Goal: Communication & Community: Answer question/provide support

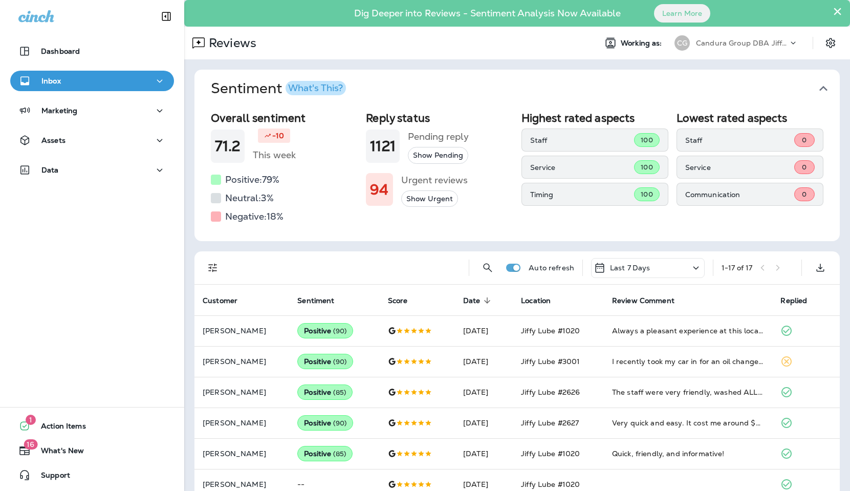
click at [738, 45] on p "Candura Group DBA Jiffy Lube" at bounding box center [742, 43] width 92 height 8
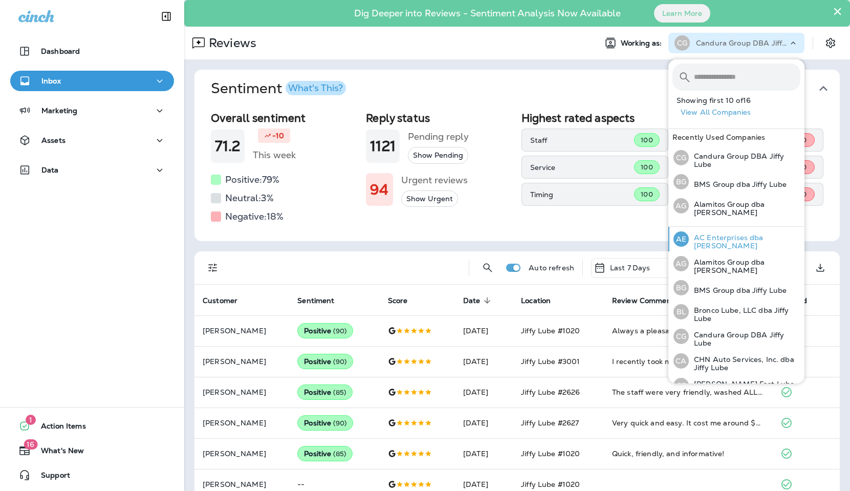
scroll to position [231, 0]
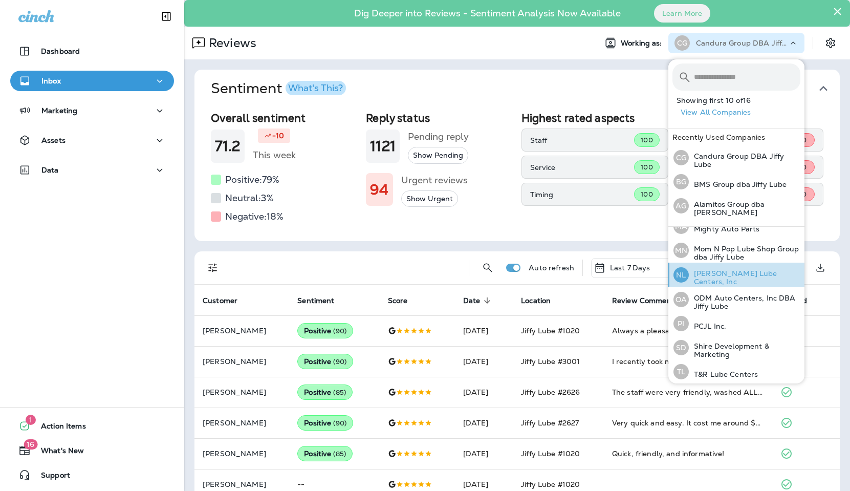
click at [728, 272] on p "[PERSON_NAME] Lube Centers, Inc" at bounding box center [745, 277] width 112 height 16
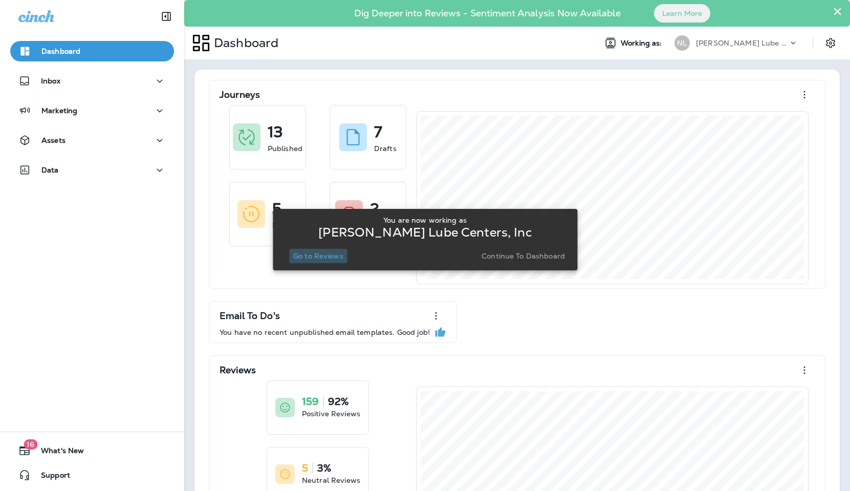
click at [326, 255] on p "Go to Reviews" at bounding box center [318, 256] width 50 height 8
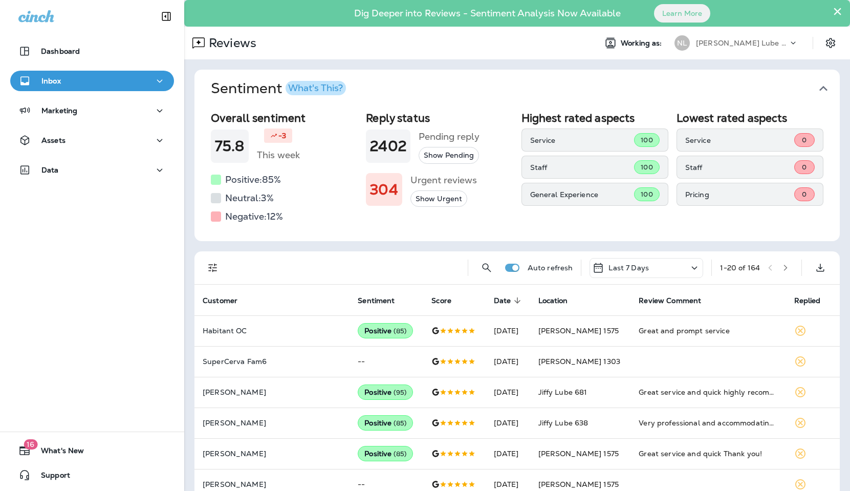
click at [198, 270] on div "Auto refresh Last 7 Days 1 - 20 of 164" at bounding box center [516, 267] width 645 height 33
click at [202, 269] on div "Auto refresh Last 7 Days 1 - 20 of 164" at bounding box center [516, 267] width 645 height 33
click at [213, 267] on icon "Filters" at bounding box center [212, 268] width 9 height 9
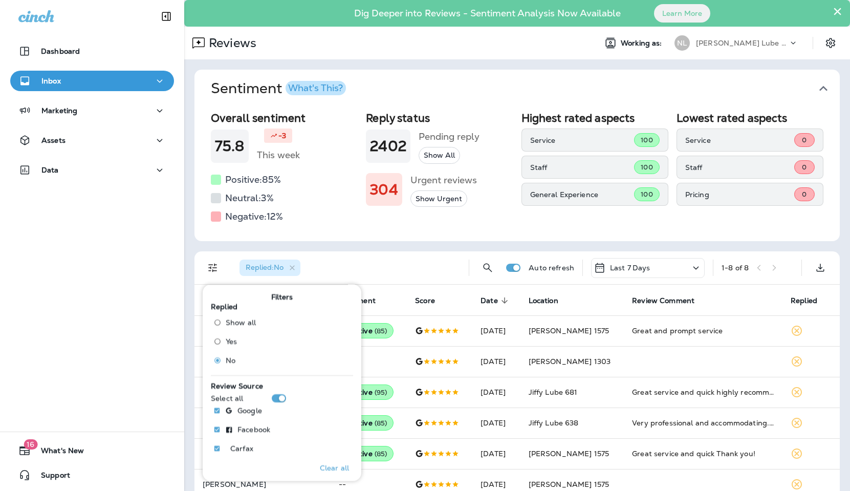
click at [523, 231] on div "Overall sentiment 75.8 -3 This week Positive: 85 % Neutral: 3 % Negative: 12 % …" at bounding box center [516, 174] width 645 height 134
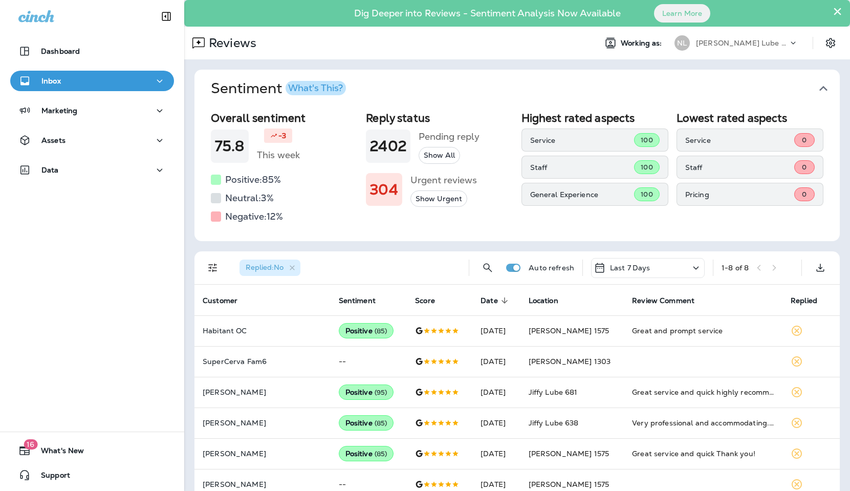
click at [766, 41] on p "[PERSON_NAME] Lube Centers, Inc" at bounding box center [742, 43] width 92 height 8
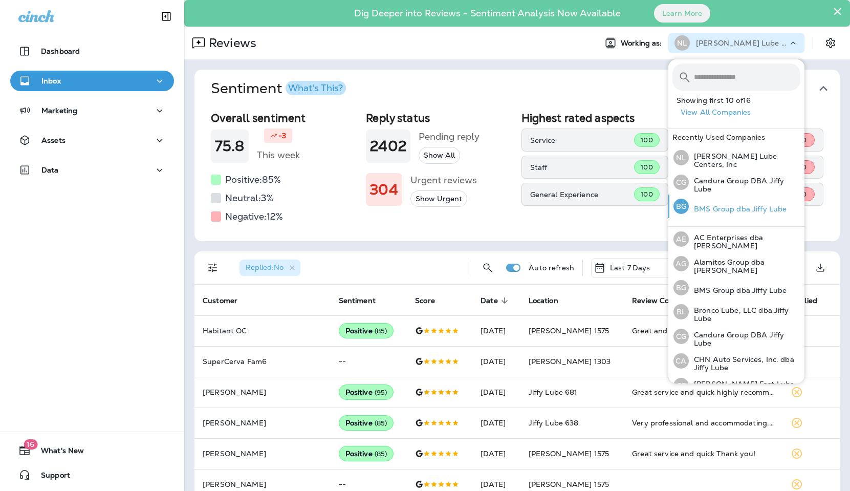
click at [737, 212] on div "BG BMS Group dba Jiffy Lube" at bounding box center [729, 206] width 121 height 24
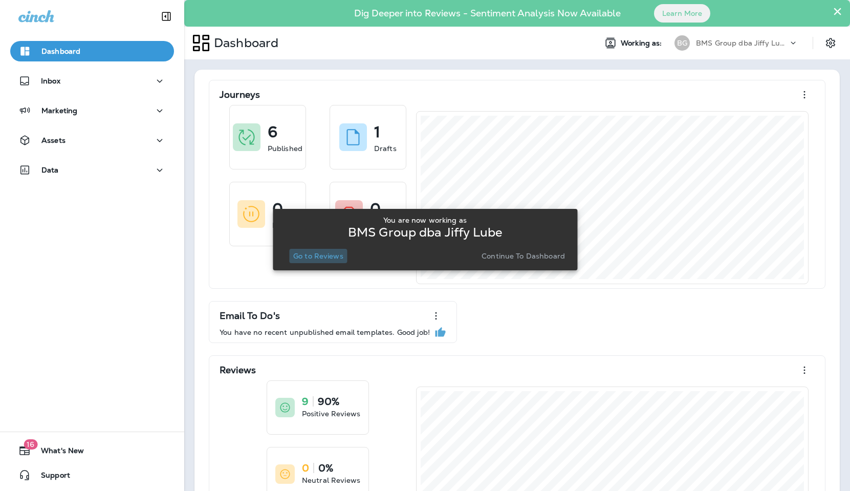
click at [329, 257] on p "Go to Reviews" at bounding box center [318, 256] width 50 height 8
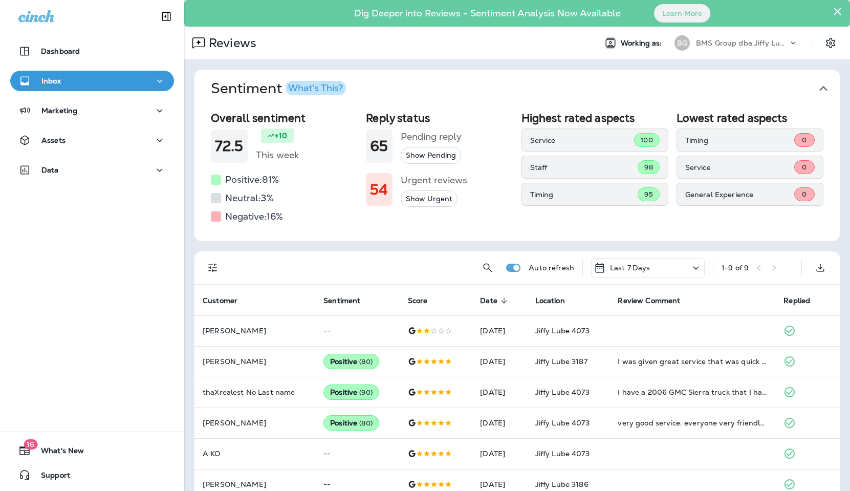
click at [746, 38] on div "BMS Group dba Jiffy Lube" at bounding box center [742, 42] width 92 height 15
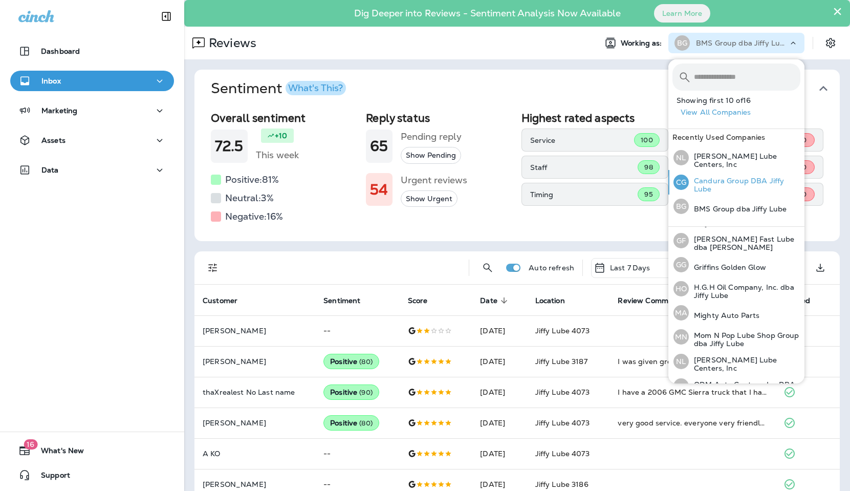
scroll to position [231, 0]
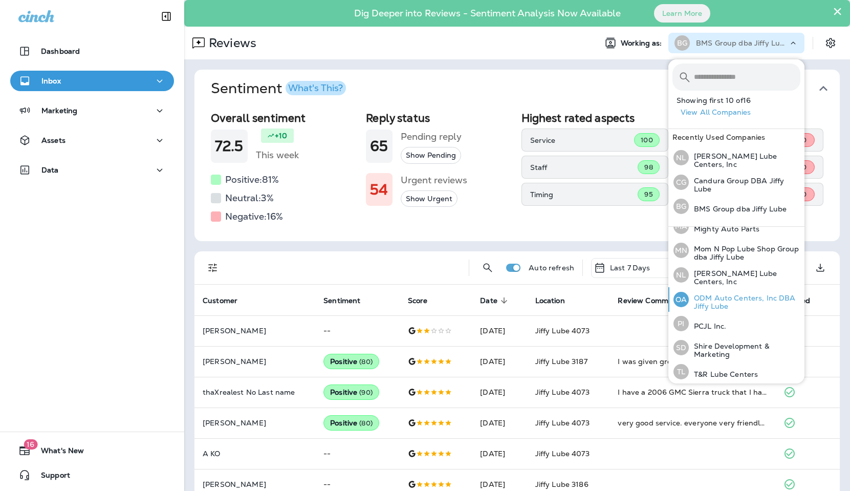
click at [730, 296] on p "ODM Auto Centers, Inc DBA Jiffy Lube" at bounding box center [745, 302] width 112 height 16
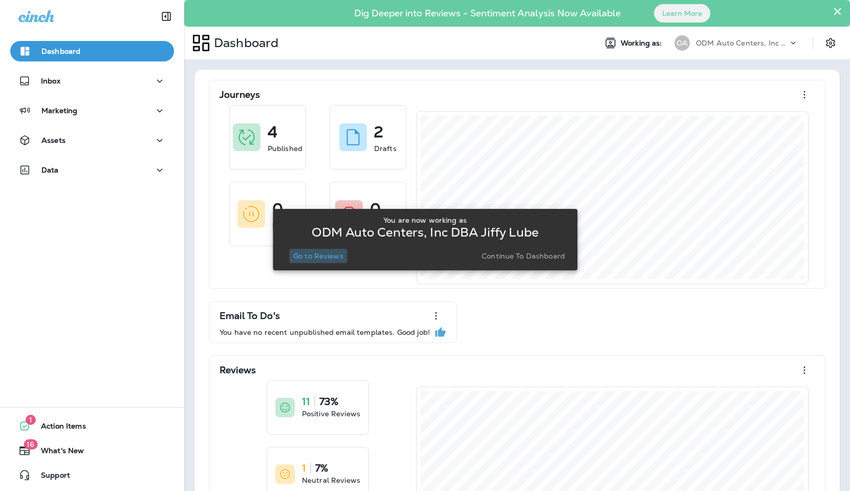
click at [327, 257] on p "Go to Reviews" at bounding box center [318, 256] width 50 height 8
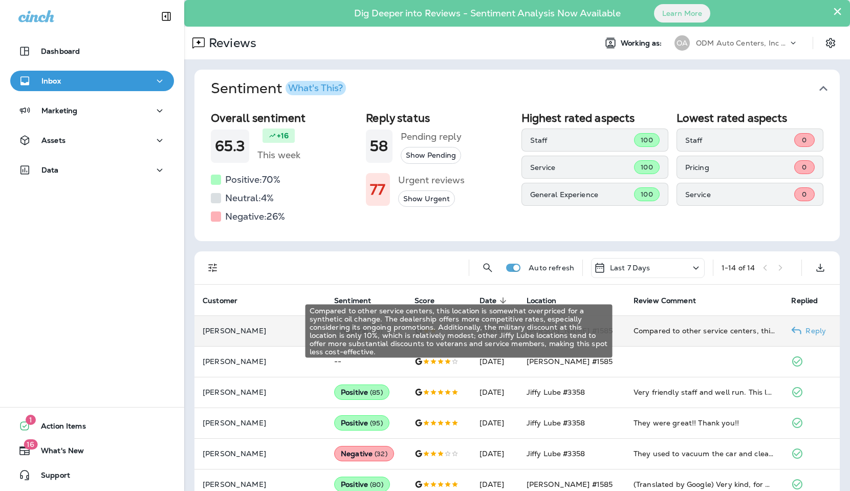
click at [679, 331] on div "Compared to other service centers, this location is somewhat overpriced for a s…" at bounding box center [705, 330] width 142 height 10
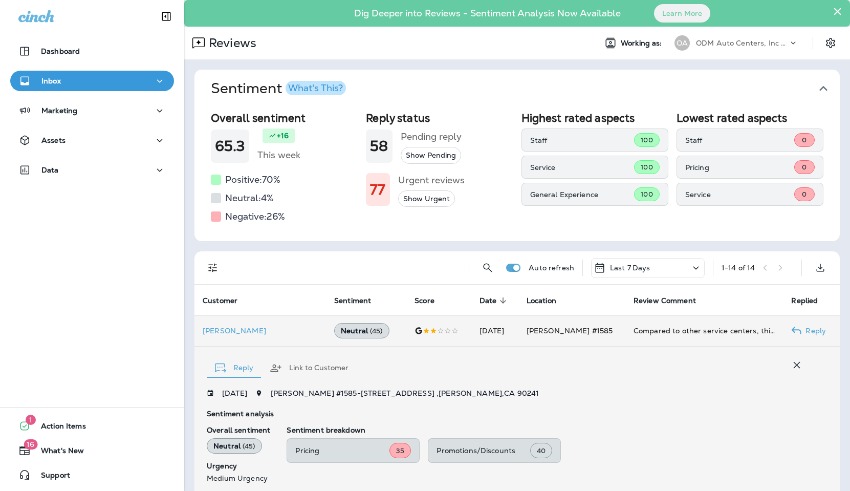
scroll to position [167, 0]
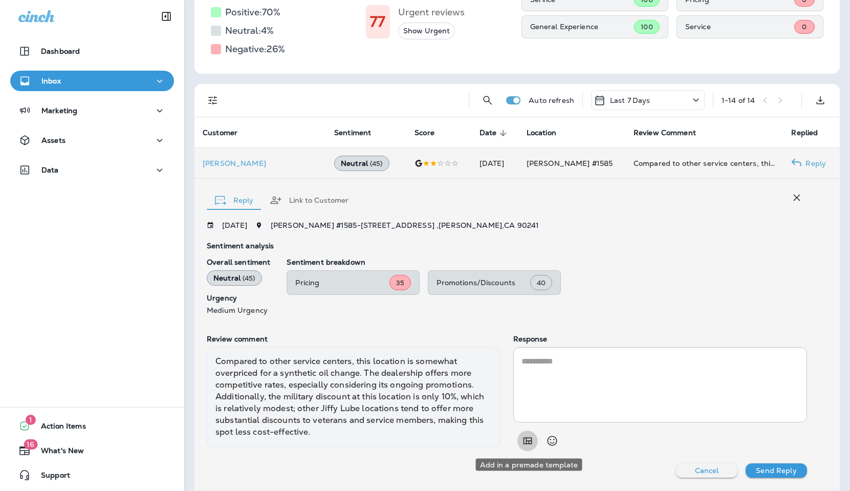
click at [533, 444] on icon "Add in a premade template" at bounding box center [527, 440] width 12 height 12
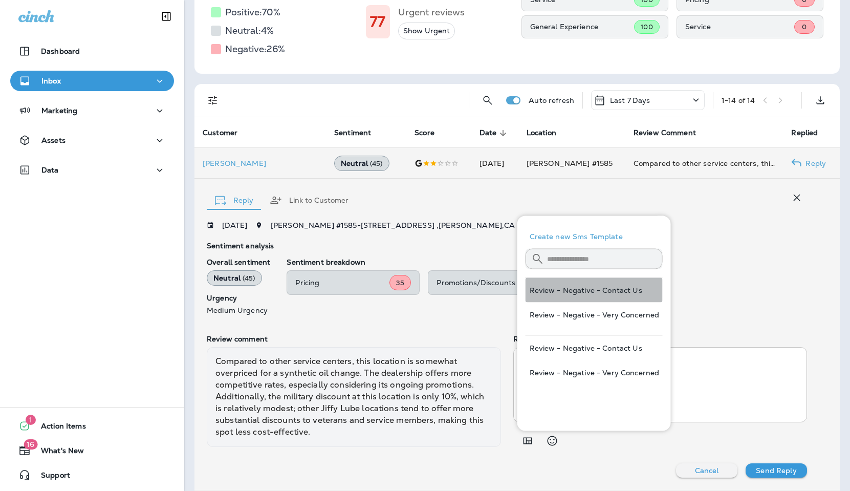
click at [567, 294] on button "Review - Negative - Contact Us" at bounding box center [594, 290] width 137 height 25
type textarea "**********"
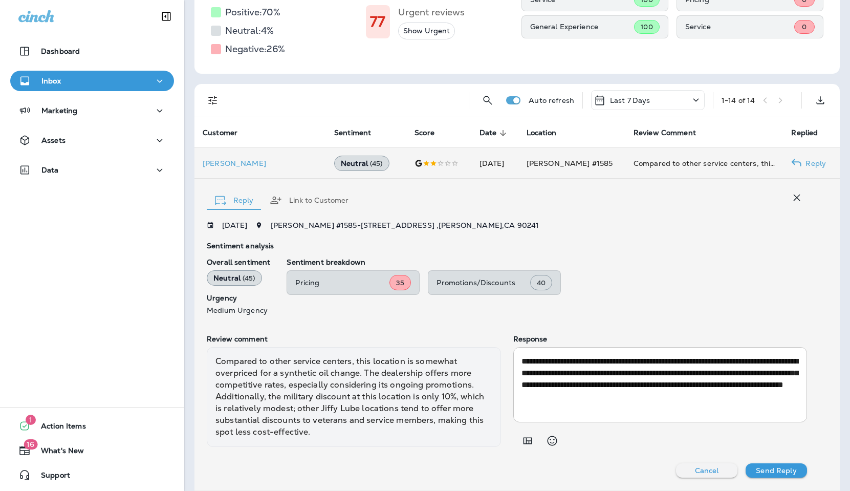
click at [785, 465] on button "Send Reply" at bounding box center [776, 470] width 61 height 14
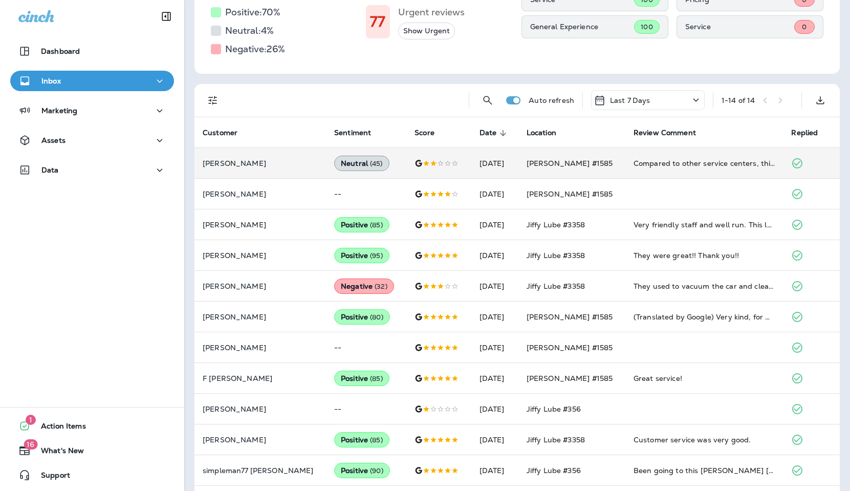
click at [525, 30] on div "General Experience 100" at bounding box center [594, 26] width 147 height 23
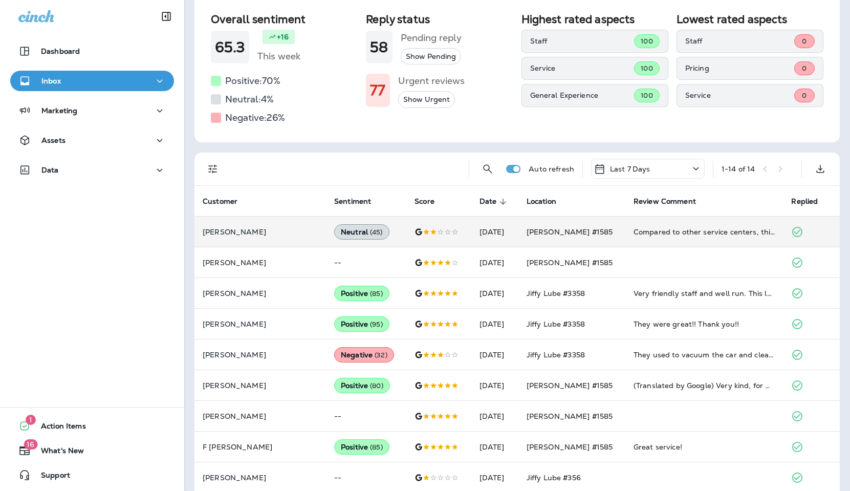
scroll to position [78, 0]
